Goal: Complete application form

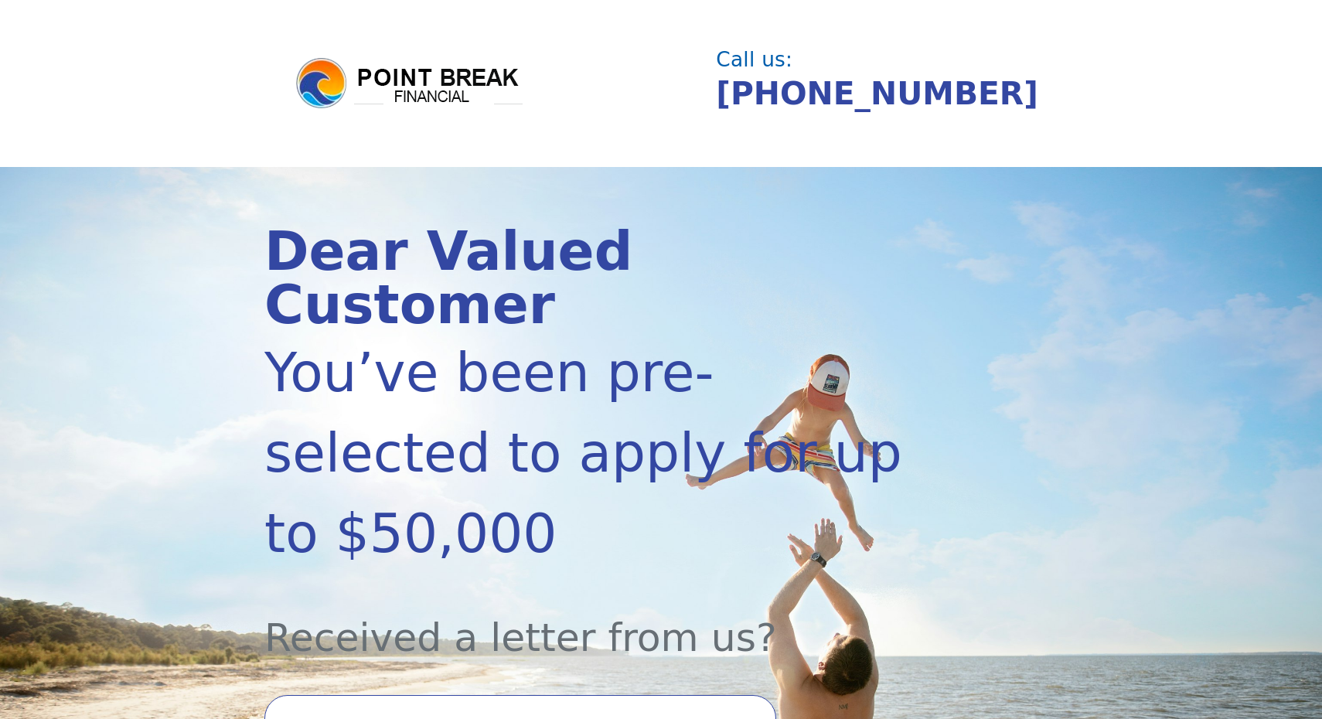
scroll to position [52, 0]
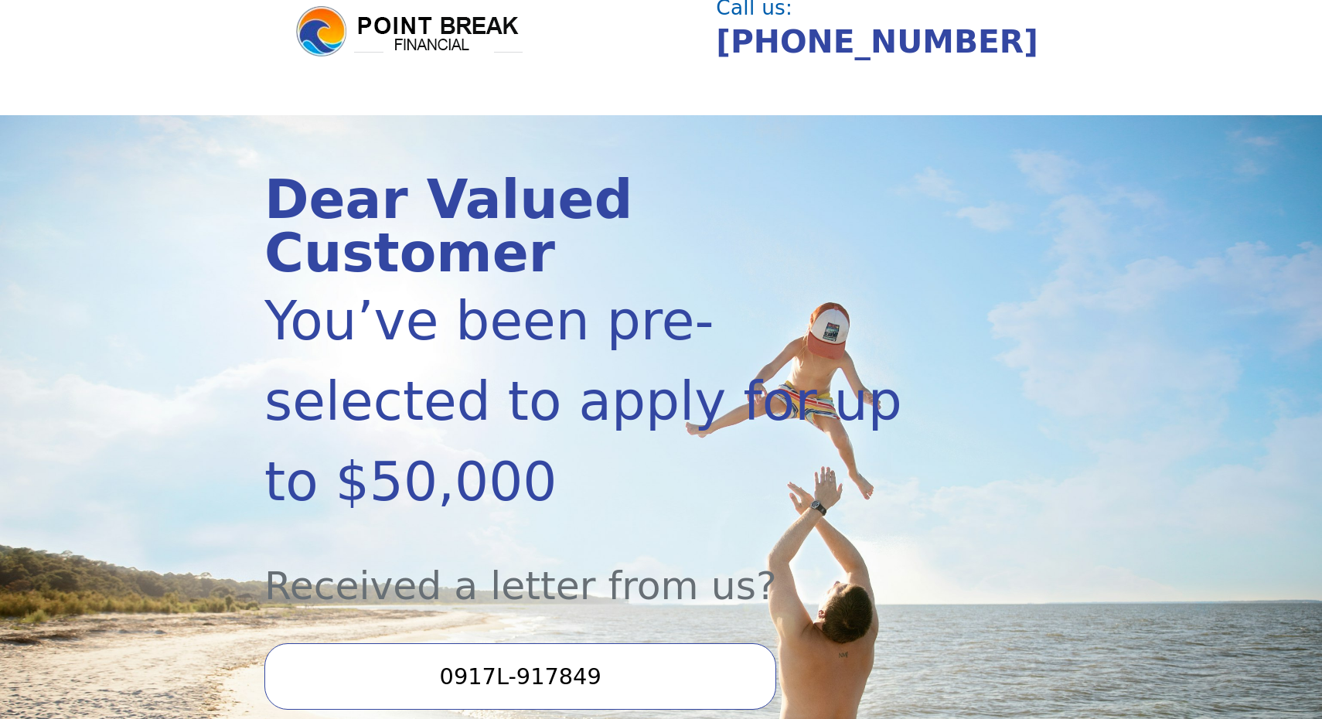
click at [503, 643] on input "0917L-917849" at bounding box center [520, 676] width 512 height 66
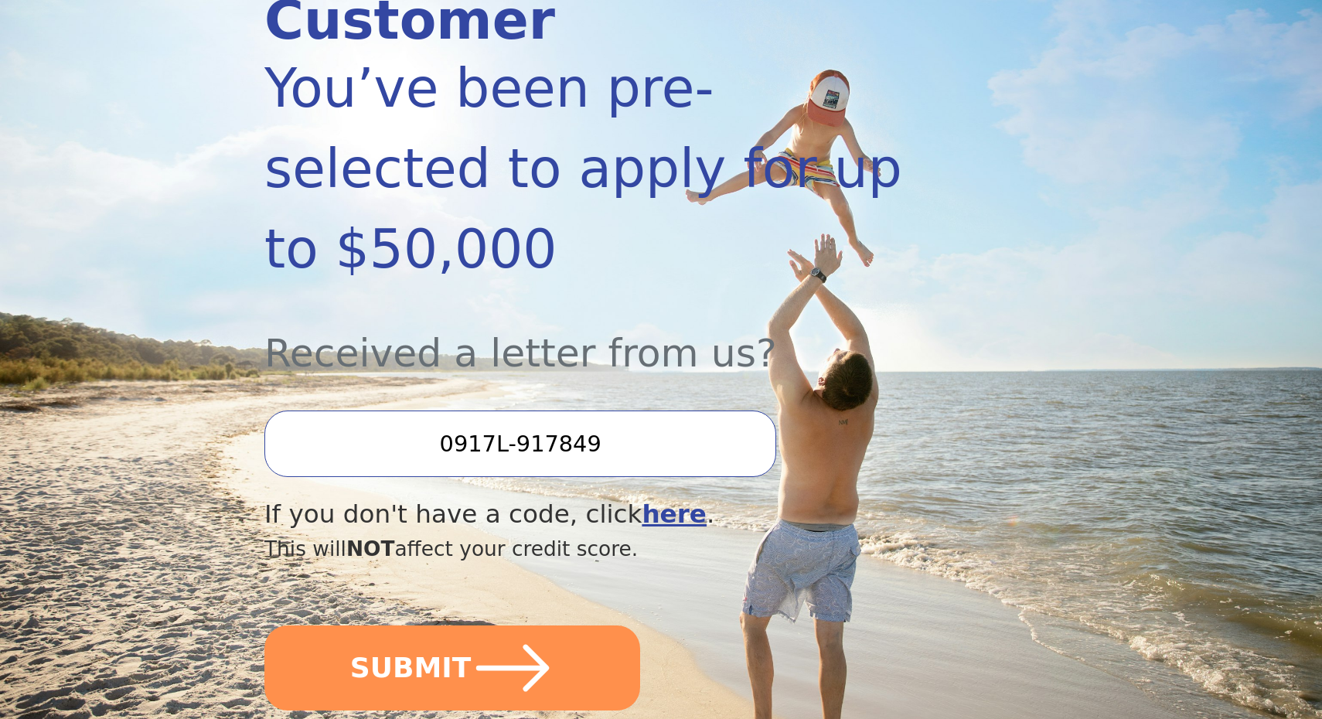
scroll to position [323, 0]
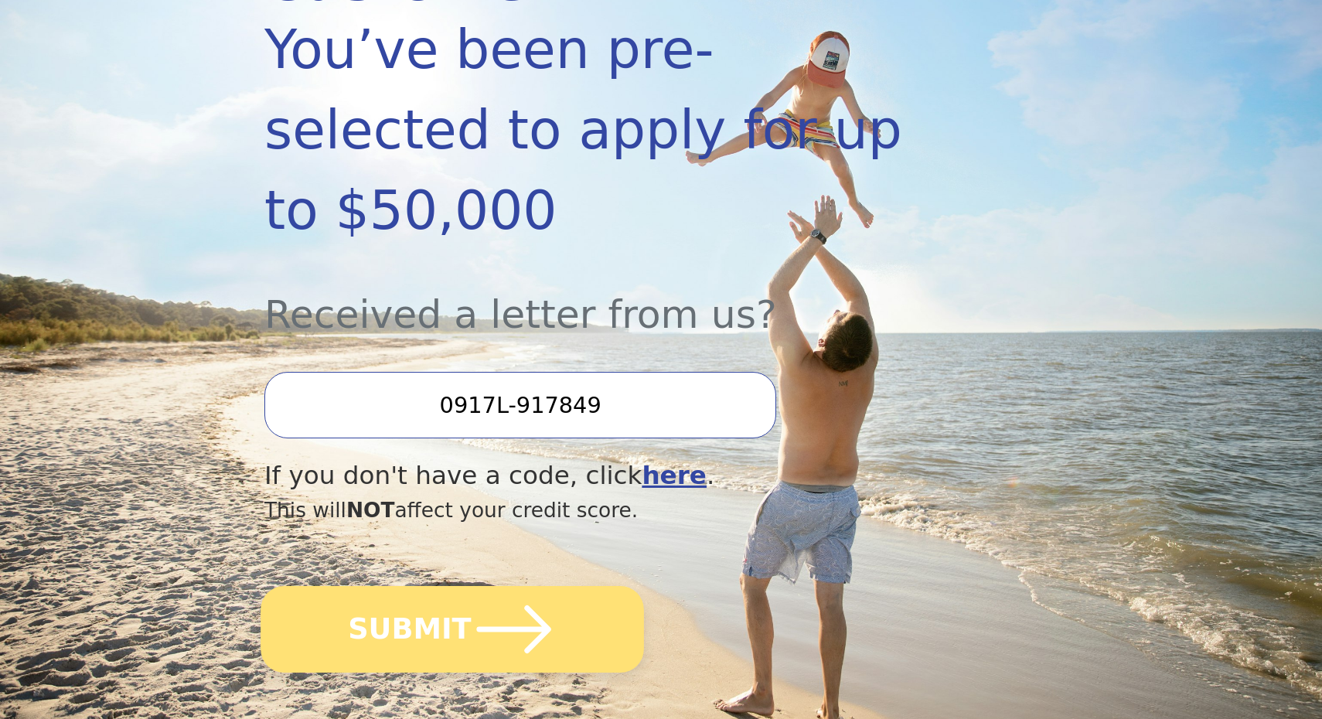
click at [491, 605] on icon "submit" at bounding box center [514, 629] width 74 height 48
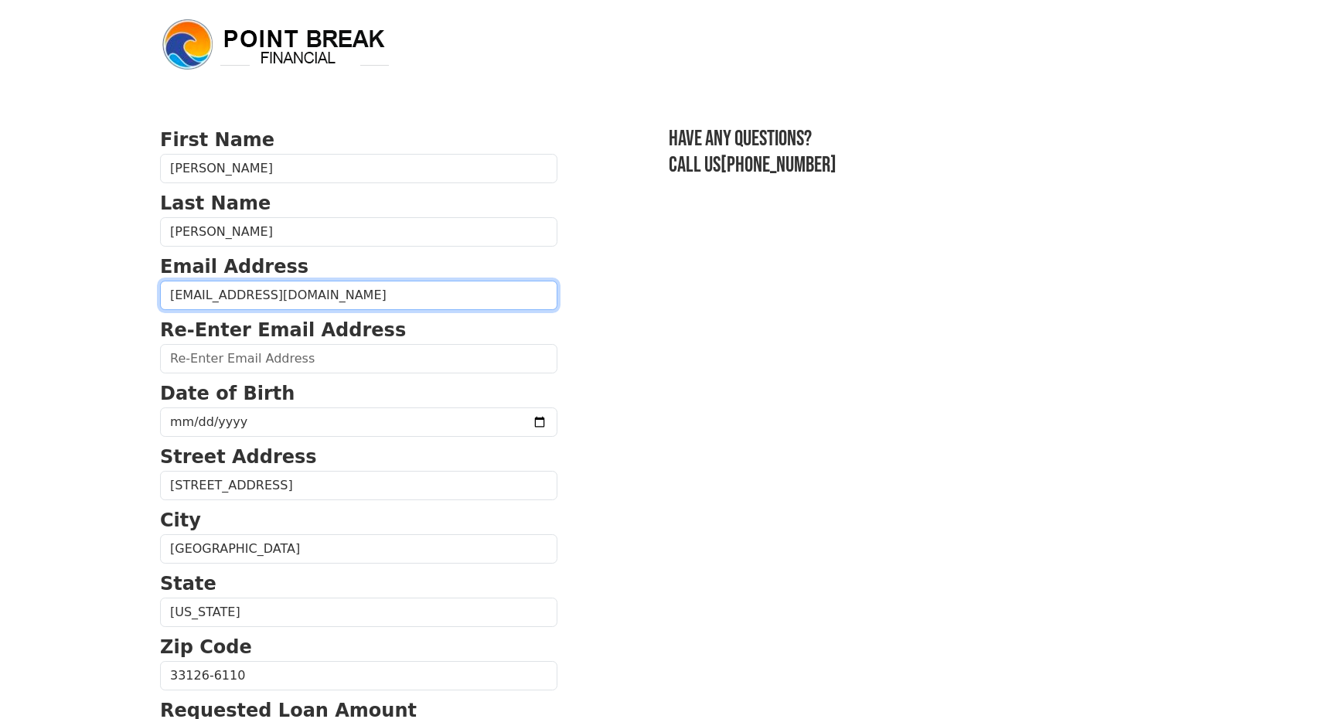
type input "[EMAIL_ADDRESS][DOMAIN_NAME]"
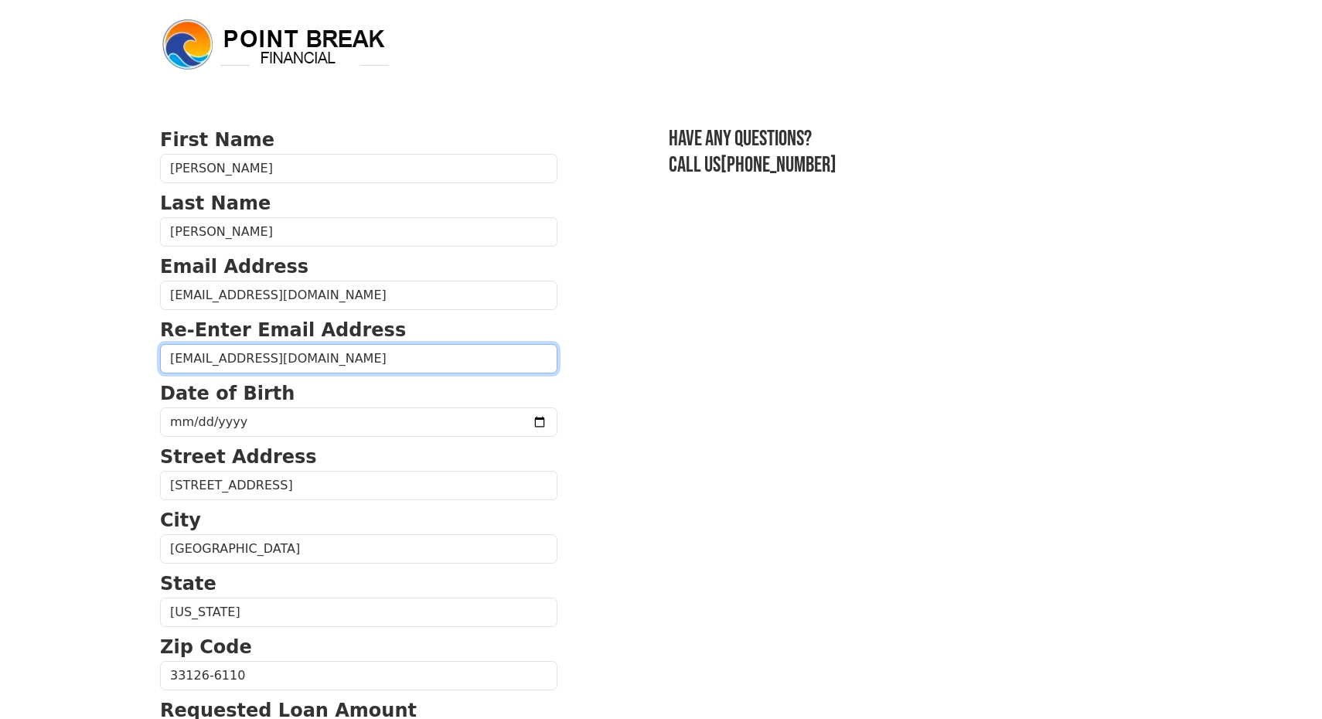
type input "[EMAIL_ADDRESS][DOMAIN_NAME]"
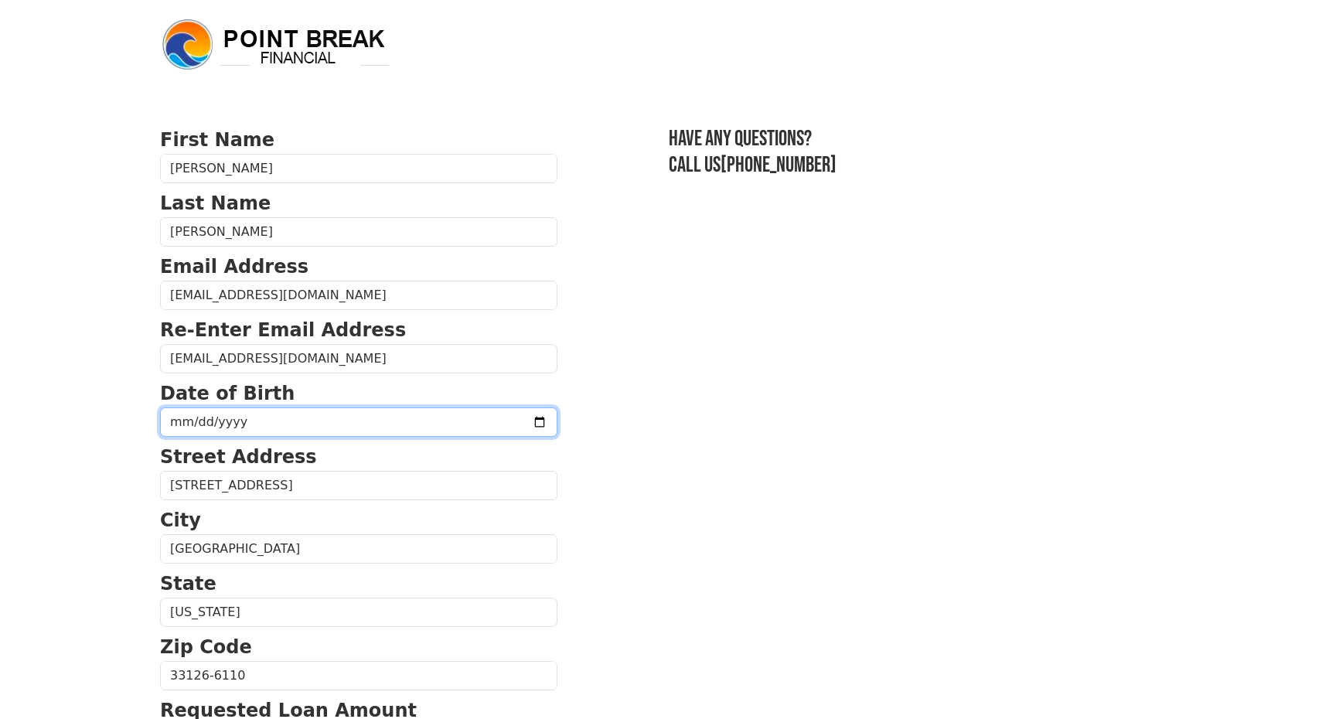
click at [227, 419] on input "date" at bounding box center [358, 421] width 397 height 29
click at [177, 424] on input "date" at bounding box center [358, 421] width 397 height 29
click at [178, 420] on input "date" at bounding box center [358, 421] width 397 height 29
click at [223, 424] on input "[DATE]" at bounding box center [358, 421] width 397 height 29
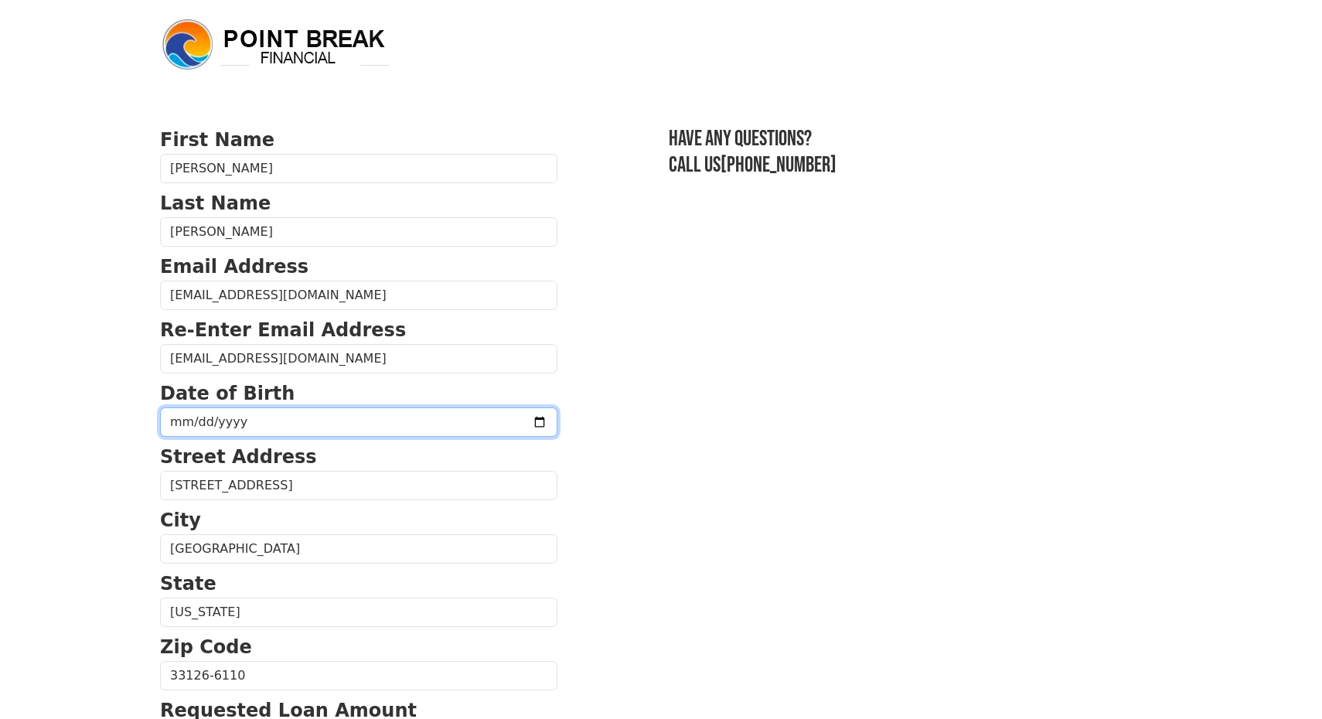
type input "[DATE]"
click at [113, 475] on body "First Name [PERSON_NAME] Last Name [PERSON_NAME] Email Address [EMAIL_ADDRESS][…" at bounding box center [661, 359] width 1322 height 719
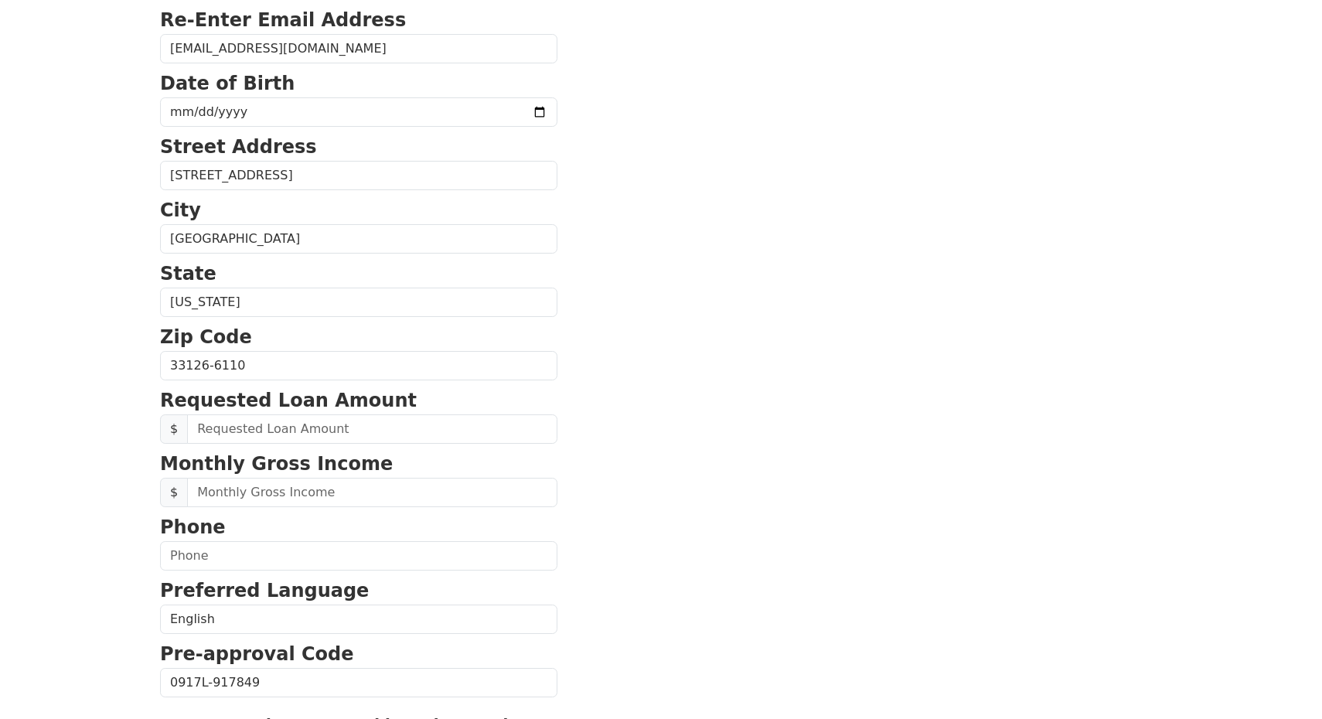
scroll to position [328, 0]
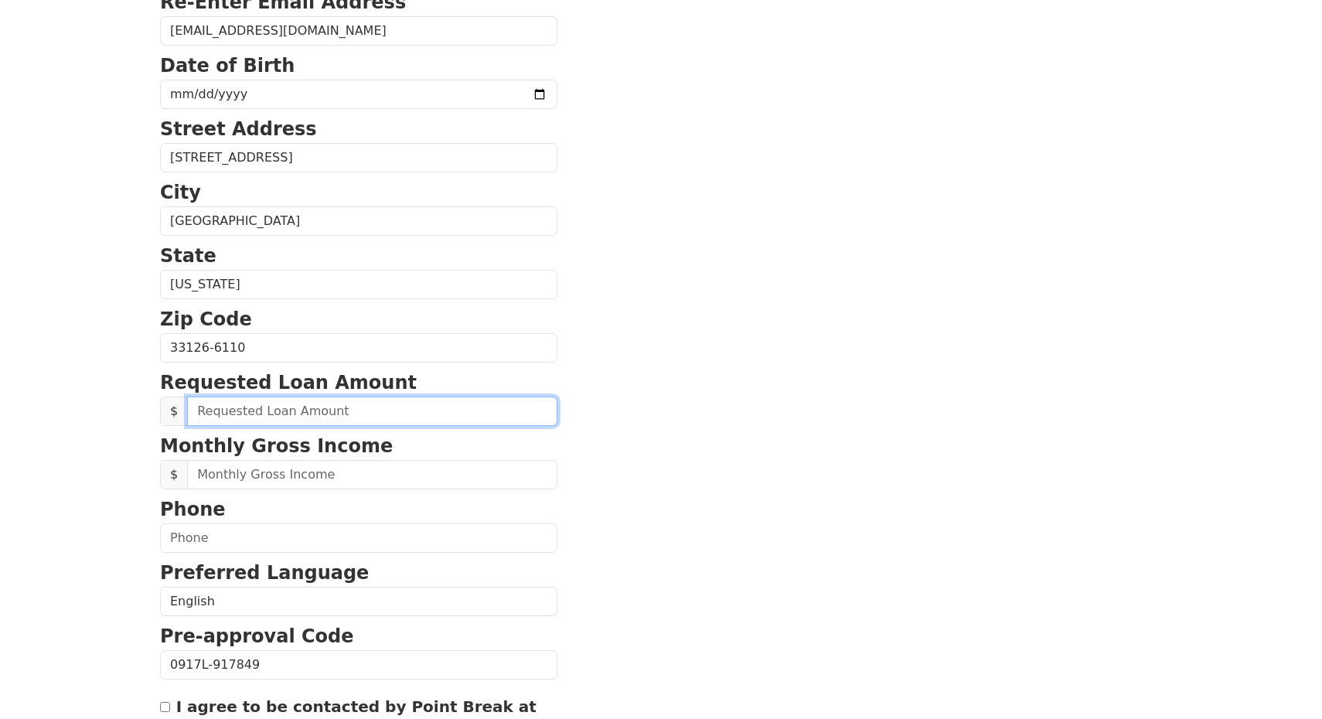
click at [251, 402] on input "text" at bounding box center [372, 411] width 370 height 29
type input "10,000.00"
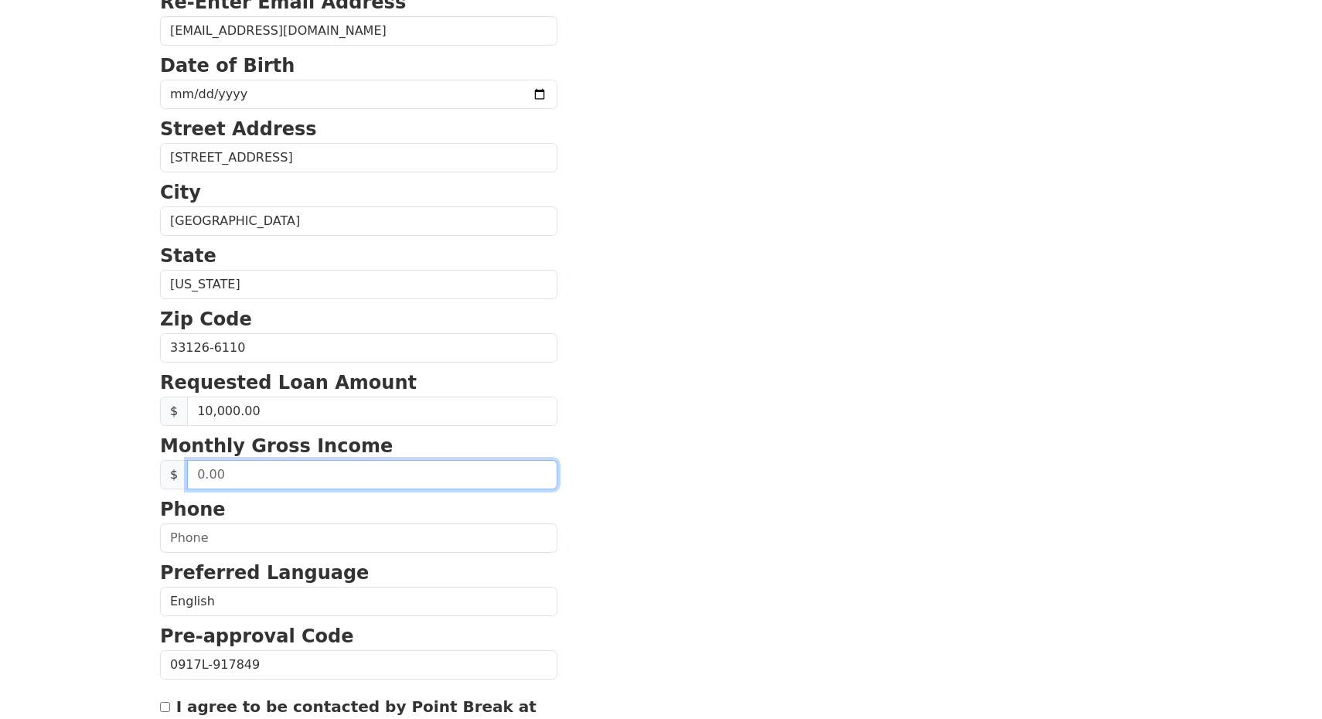
click at [246, 476] on input "text" at bounding box center [372, 474] width 370 height 29
type input "3,500.00"
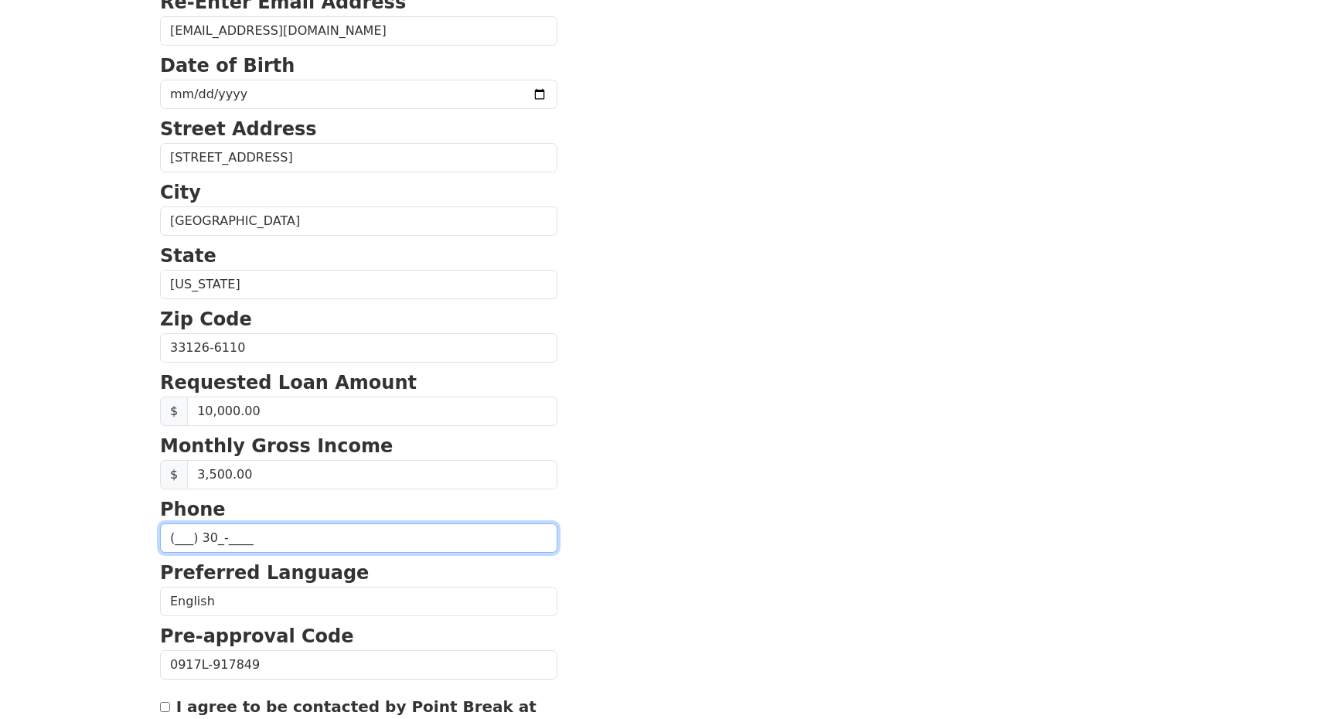
type input "(___) 3__-____"
type input "[PHONE_NUMBER]"
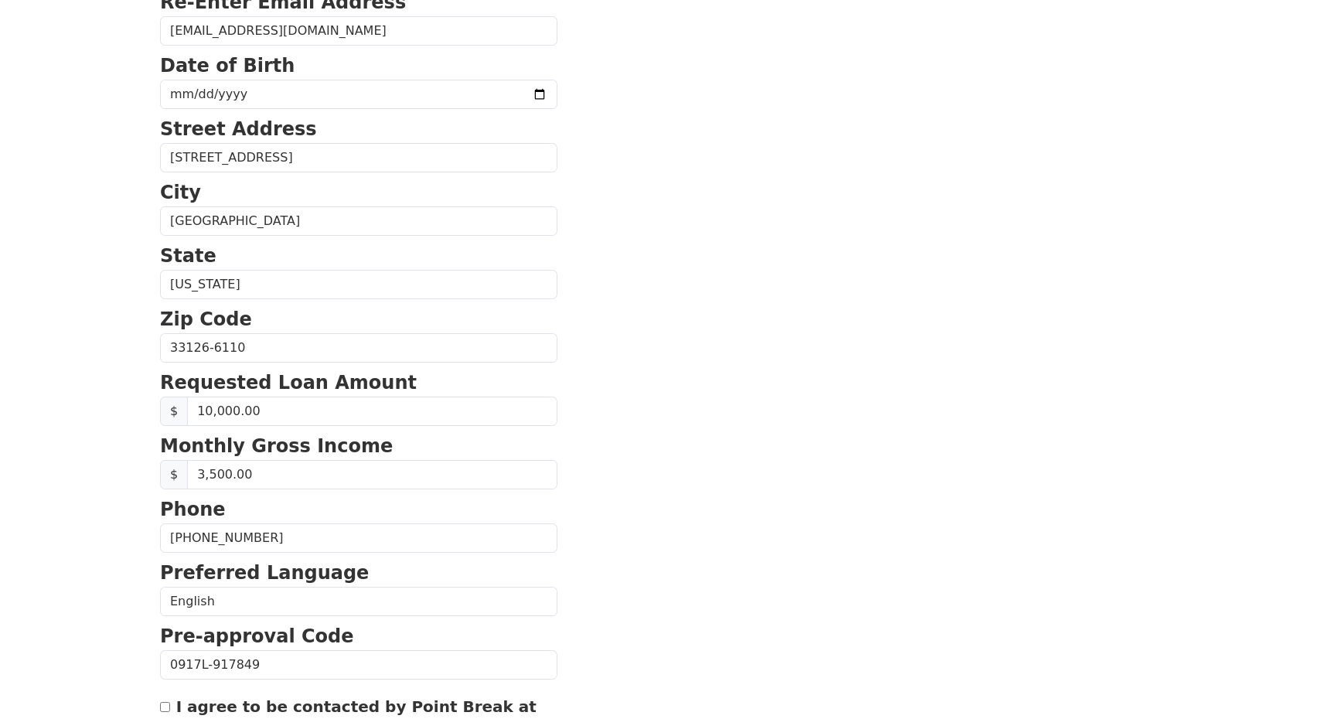
click at [700, 507] on section "First Name [PERSON_NAME] Last Name [PERSON_NAME] Email Address [EMAIL_ADDRESS][…" at bounding box center [661, 349] width 1002 height 1102
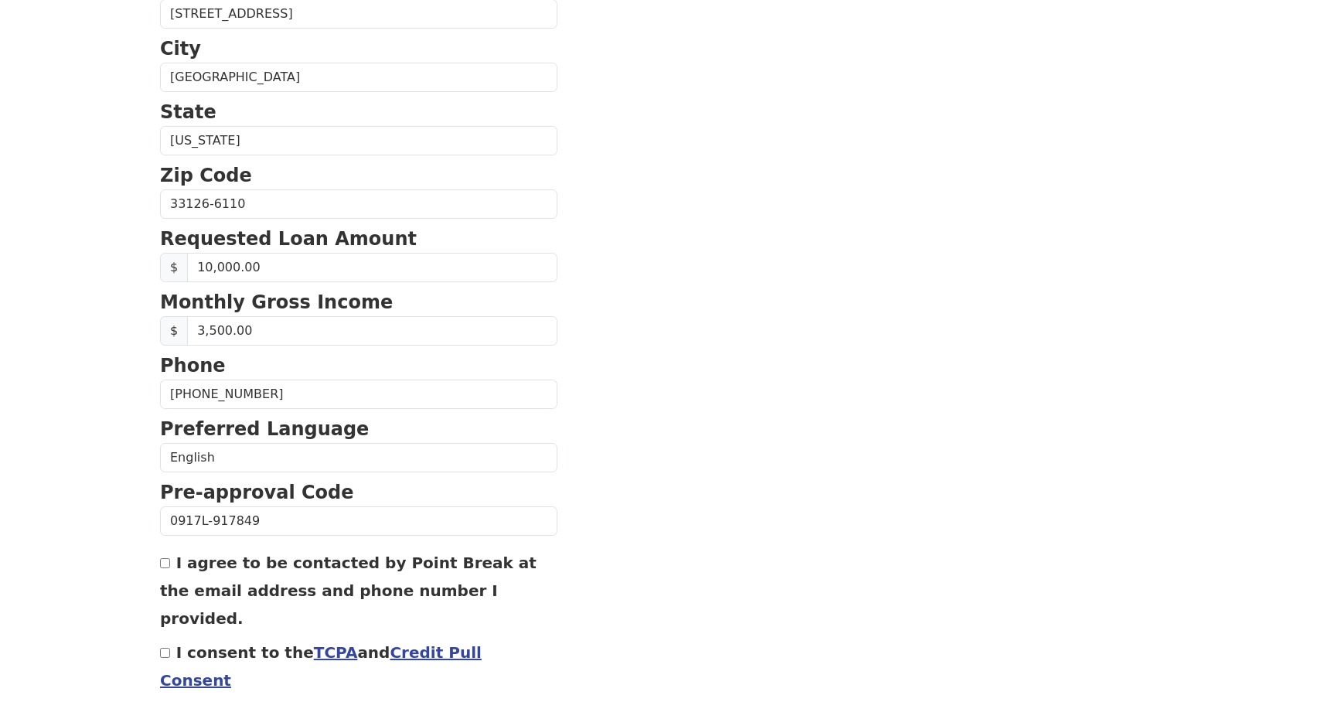
scroll to position [475, 0]
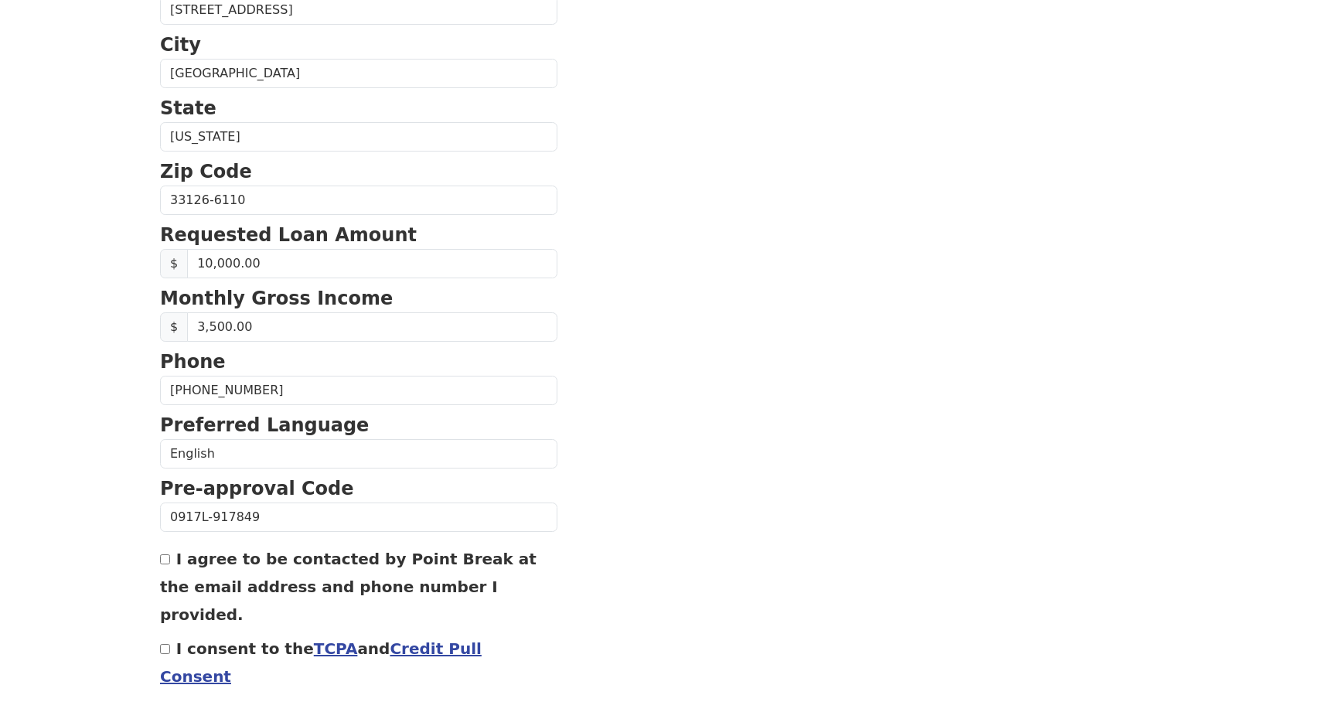
click at [167, 567] on div "I agree to be contacted by Point Break at the email address and phone number I …" at bounding box center [358, 585] width 397 height 83
click at [165, 567] on div "I agree to be contacted by Point Break at the email address and phone number I …" at bounding box center [358, 585] width 397 height 83
click at [165, 564] on input "I agree to be contacted by Point Break at the email address and phone number I …" at bounding box center [165, 559] width 10 height 10
checkbox input "true"
click at [168, 644] on input "I consent to the TCPA and Credit Pull Consent" at bounding box center [165, 649] width 10 height 10
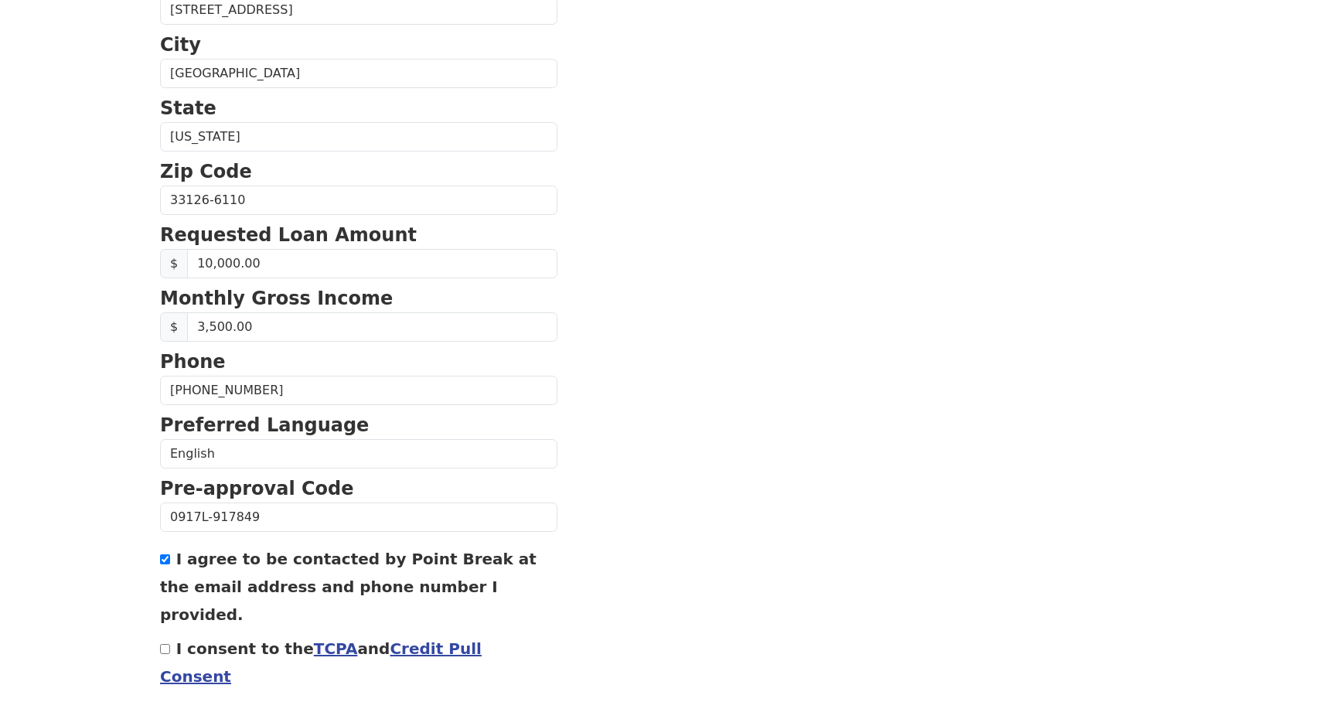
checkbox input "true"
